Goal: Task Accomplishment & Management: Manage account settings

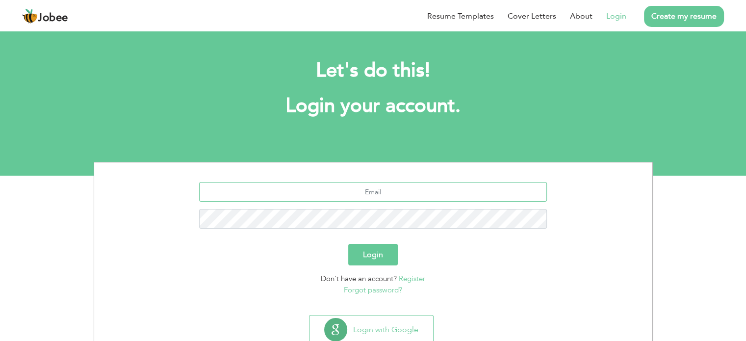
click at [361, 190] on input "text" at bounding box center [373, 192] width 348 height 20
type input "[EMAIL_ADDRESS][DOMAIN_NAME]"
click at [380, 257] on button "Login" at bounding box center [373, 255] width 50 height 22
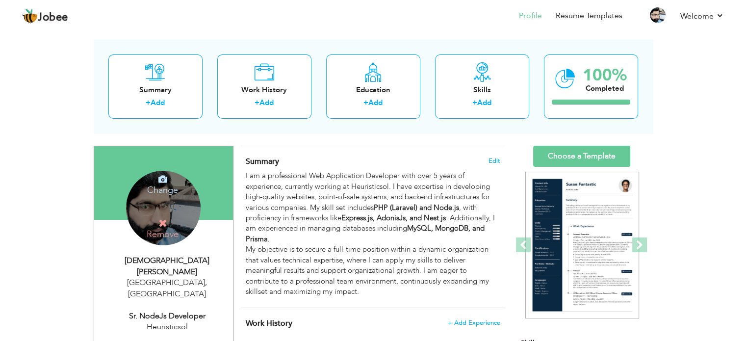
click at [161, 179] on icon at bounding box center [162, 179] width 9 height 9
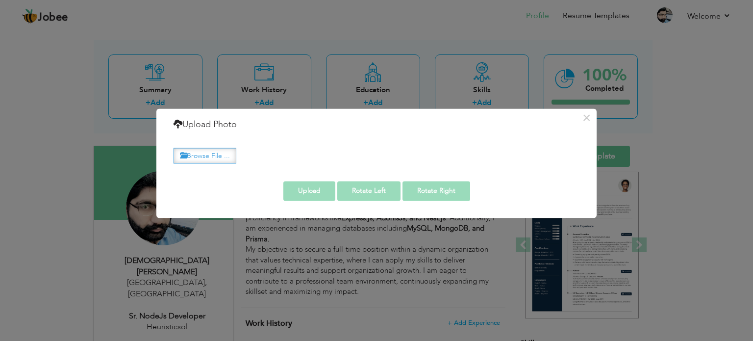
click at [202, 154] on label "Browse File ..." at bounding box center [205, 155] width 63 height 15
click at [0, 0] on input "Browse File ..." at bounding box center [0, 0] width 0 height 0
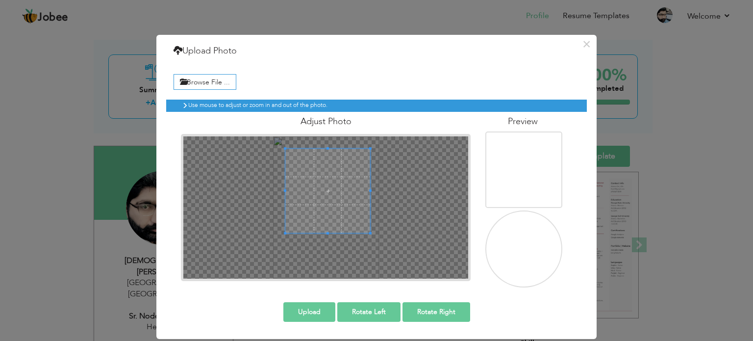
click at [325, 183] on span at bounding box center [327, 191] width 85 height 85
click at [326, 180] on span at bounding box center [329, 187] width 85 height 85
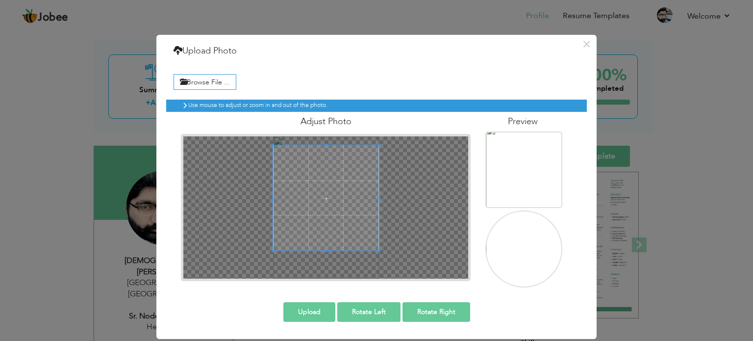
click at [412, 258] on div at bounding box center [325, 207] width 285 height 142
click at [337, 219] on span at bounding box center [326, 193] width 106 height 106
click at [314, 305] on button "Upload" at bounding box center [309, 312] width 52 height 20
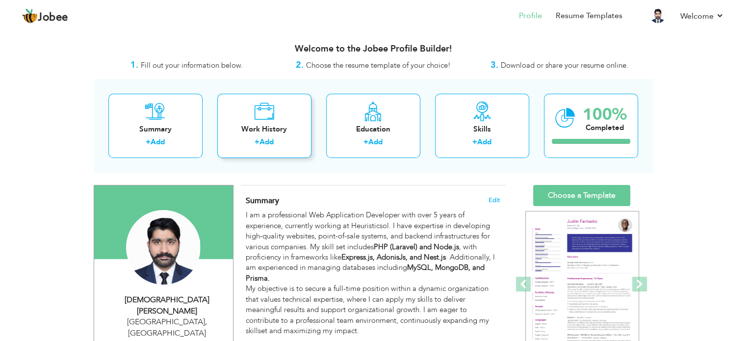
click at [269, 138] on link "Add" at bounding box center [266, 142] width 14 height 10
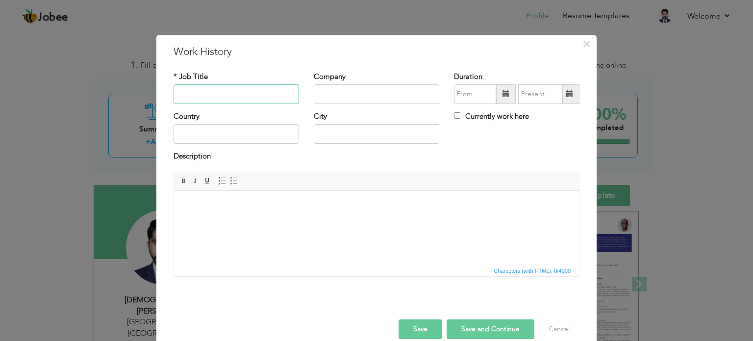
click at [254, 100] on input "text" at bounding box center [236, 94] width 125 height 20
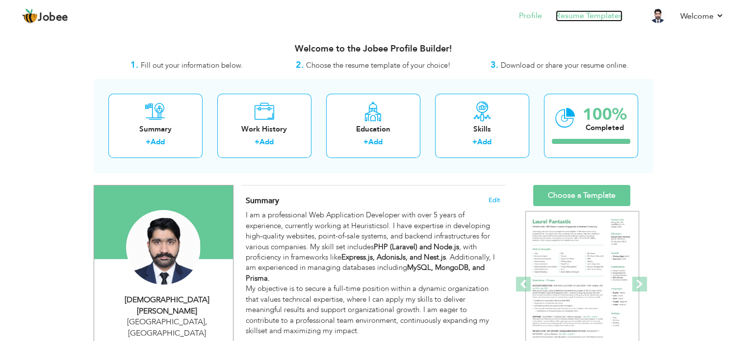
click at [611, 17] on link "Resume Templates" at bounding box center [588, 15] width 67 height 11
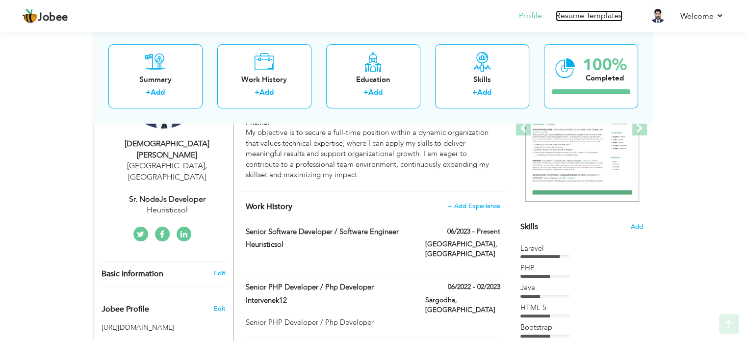
scroll to position [179, 0]
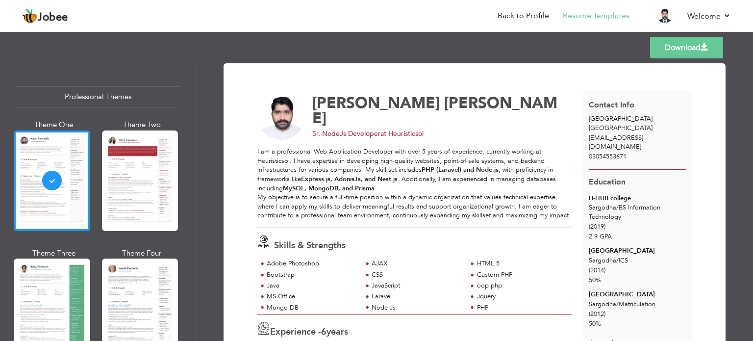
click at [693, 46] on link "Download" at bounding box center [686, 48] width 73 height 22
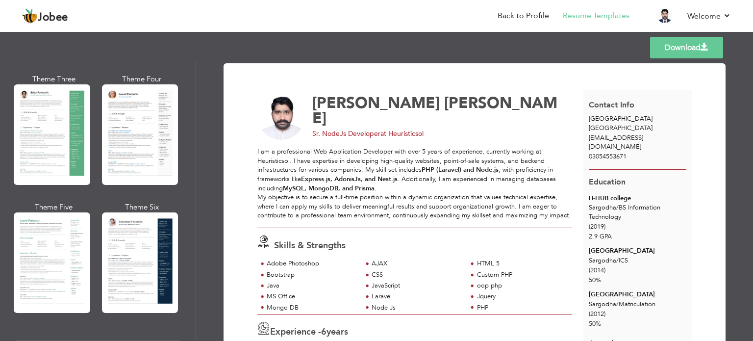
scroll to position [174, 0]
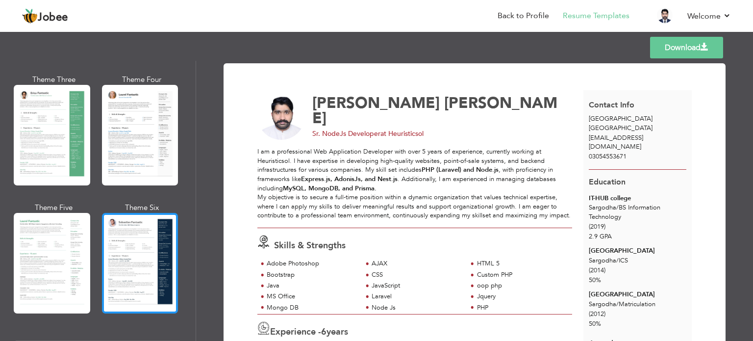
click at [145, 244] on div at bounding box center [140, 263] width 76 height 100
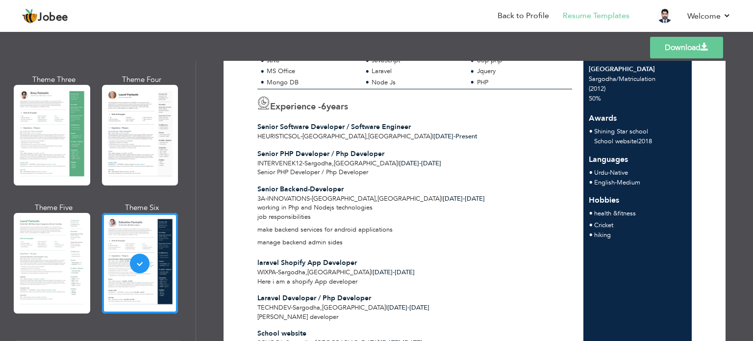
scroll to position [0, 0]
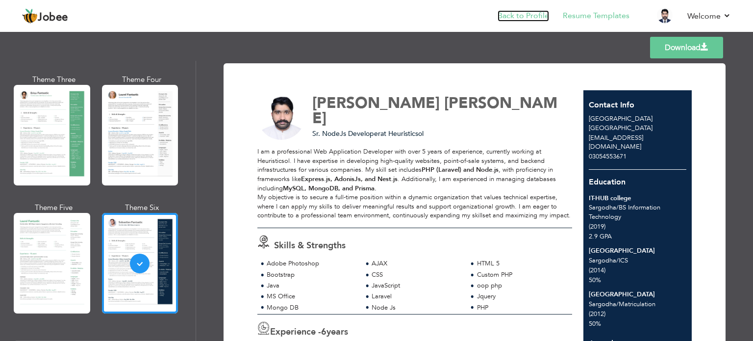
click at [517, 15] on link "Back to Profile" at bounding box center [523, 15] width 51 height 11
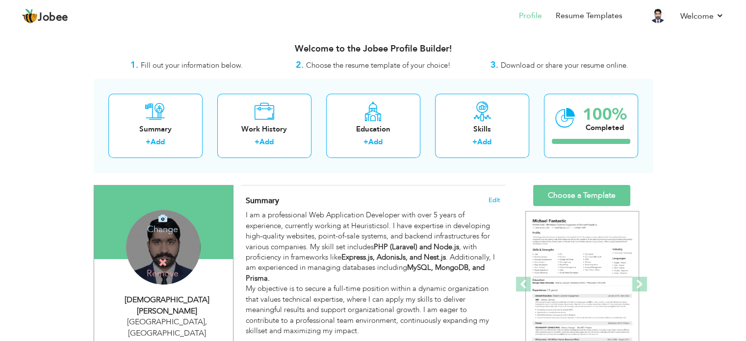
click at [165, 217] on icon at bounding box center [162, 218] width 9 height 9
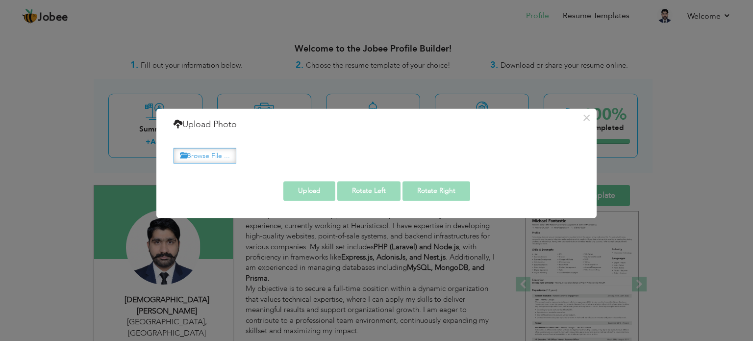
click at [212, 159] on label "Browse File ..." at bounding box center [205, 155] width 63 height 15
click at [0, 0] on input "Browse File ..." at bounding box center [0, 0] width 0 height 0
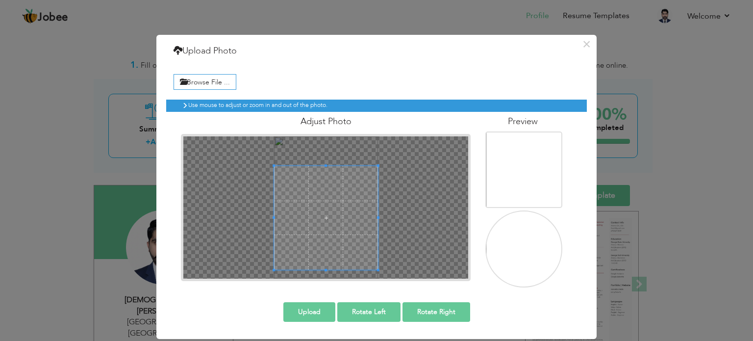
click at [423, 270] on div at bounding box center [325, 207] width 285 height 142
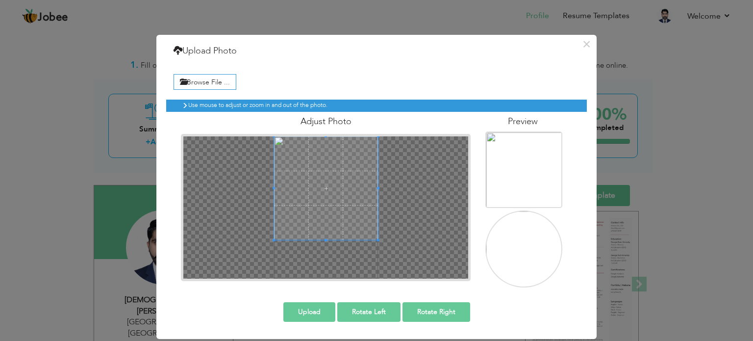
click at [341, 171] on span at bounding box center [326, 188] width 104 height 104
click at [292, 312] on button "Upload" at bounding box center [309, 312] width 52 height 20
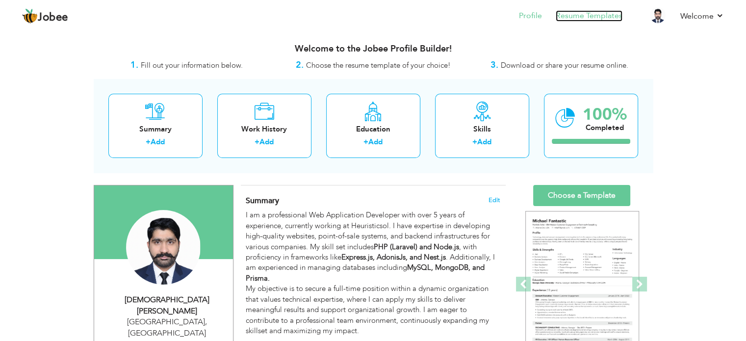
click at [605, 14] on link "Resume Templates" at bounding box center [588, 15] width 67 height 11
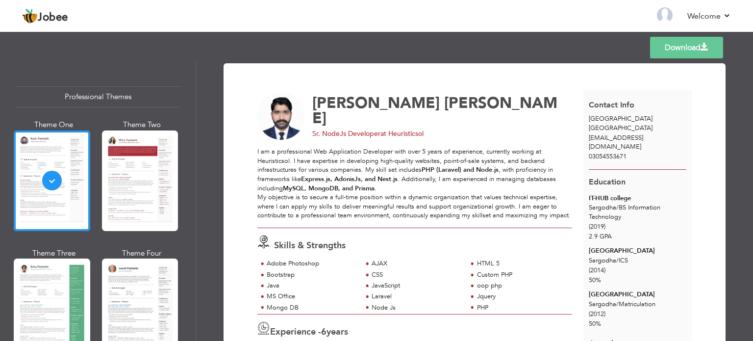
click at [690, 47] on link "Download" at bounding box center [686, 48] width 73 height 22
